Goal: Navigation & Orientation: Understand site structure

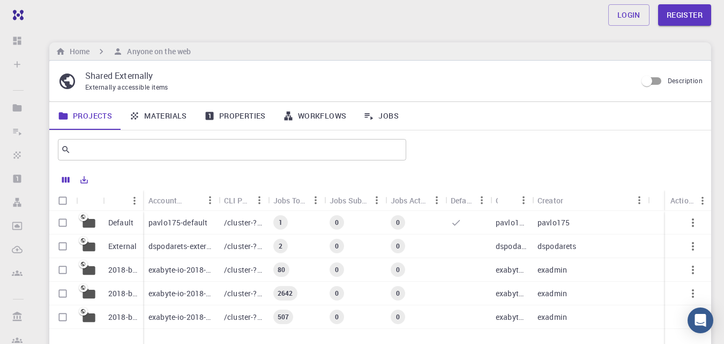
click at [170, 114] on link "Materials" at bounding box center [158, 116] width 75 height 28
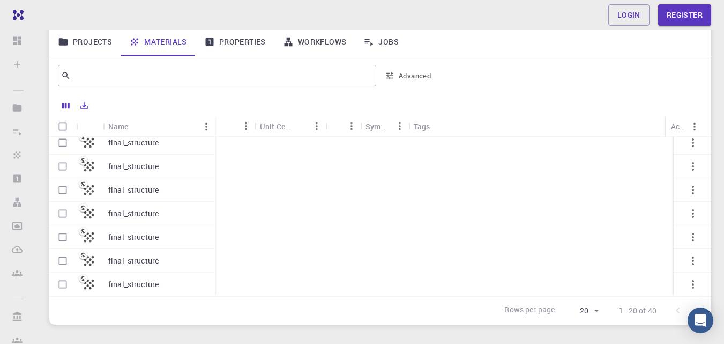
scroll to position [321, 0]
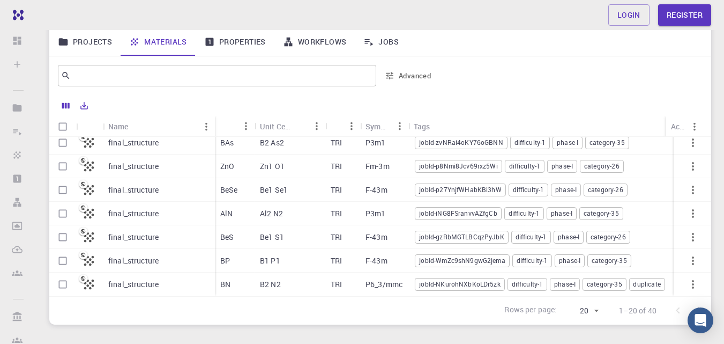
click at [231, 43] on link "Properties" at bounding box center [235, 42] width 79 height 28
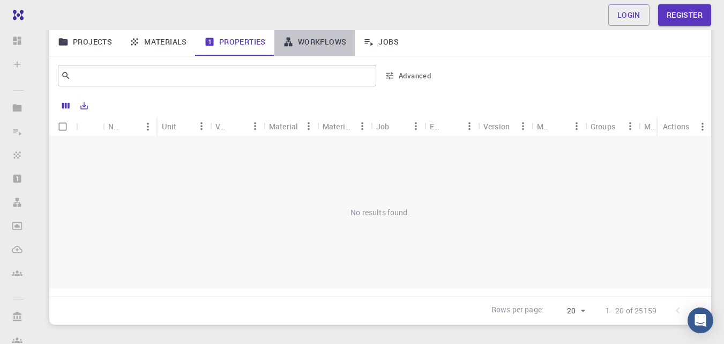
click at [326, 42] on link "Workflows" at bounding box center [314, 42] width 81 height 28
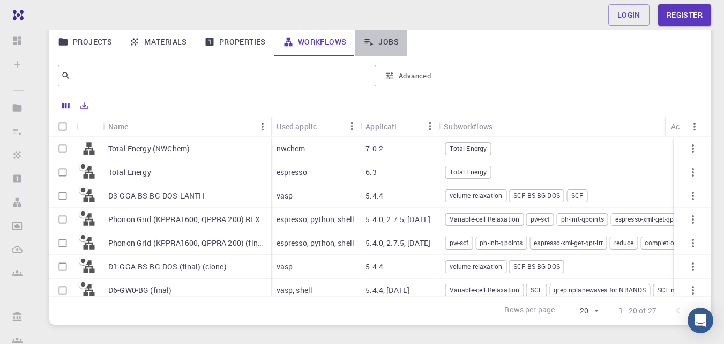
click at [384, 42] on link "Jobs" at bounding box center [381, 42] width 53 height 28
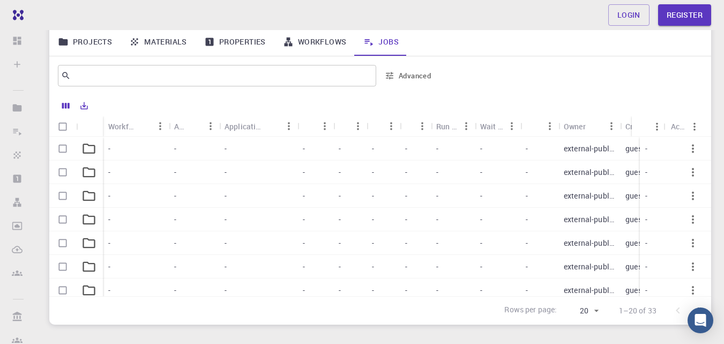
click at [157, 38] on link "Materials" at bounding box center [158, 42] width 75 height 28
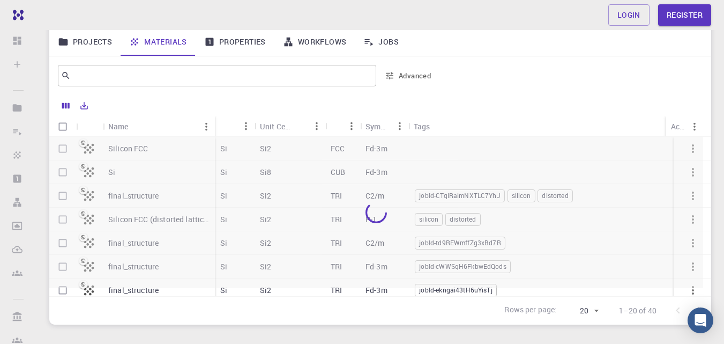
click at [89, 39] on link "Projects" at bounding box center [84, 42] width 71 height 28
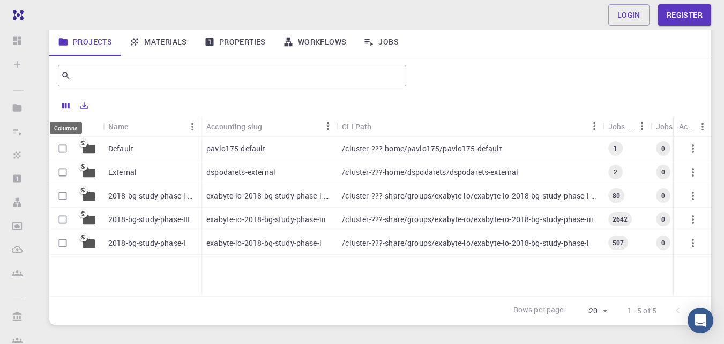
click at [64, 104] on icon "Columns" at bounding box center [66, 106] width 8 height 6
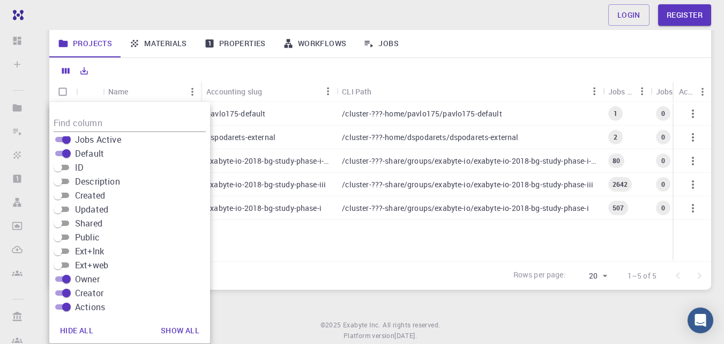
scroll to position [148, 0]
click at [237, 311] on div "Login Register Home Anyone on the web Shared Externally Externally accessible i…" at bounding box center [380, 132] width 688 height 481
